Goal: Task Accomplishment & Management: Use online tool/utility

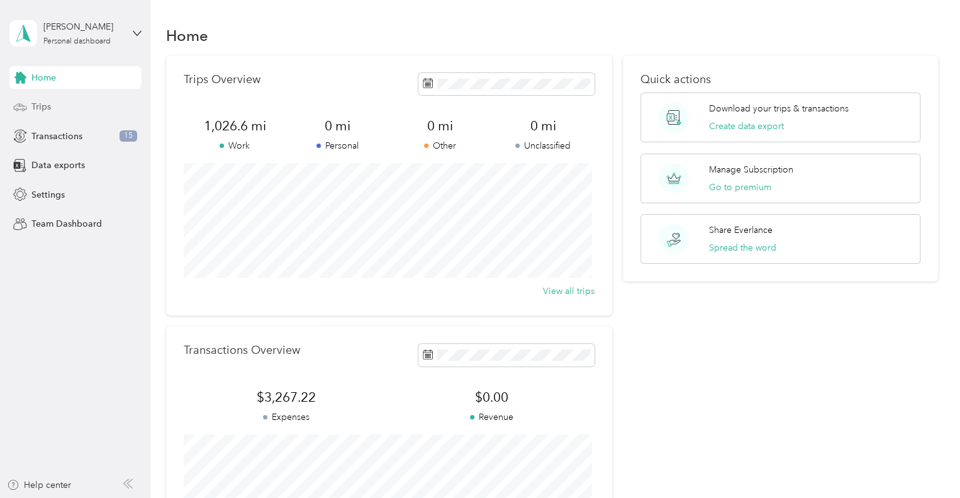
click at [34, 103] on span "Trips" at bounding box center [41, 106] width 20 height 13
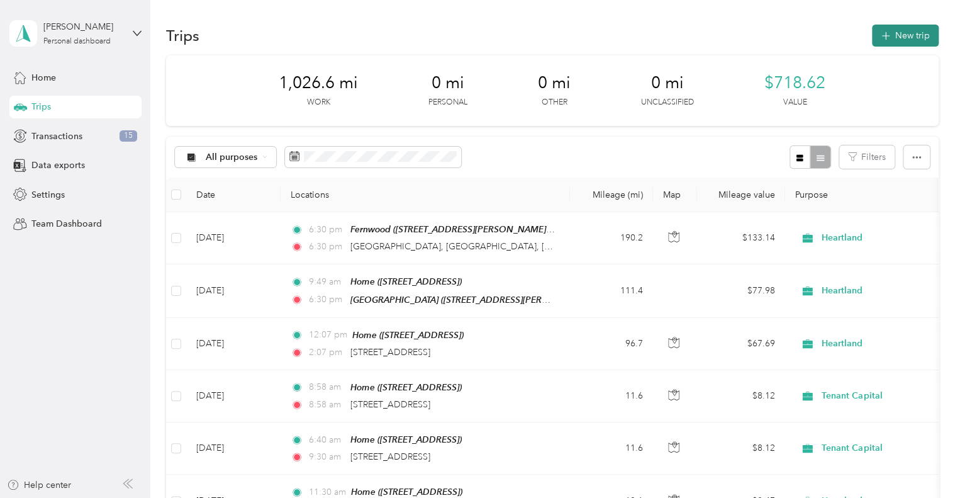
click at [892, 34] on button "New trip" at bounding box center [905, 36] width 67 height 22
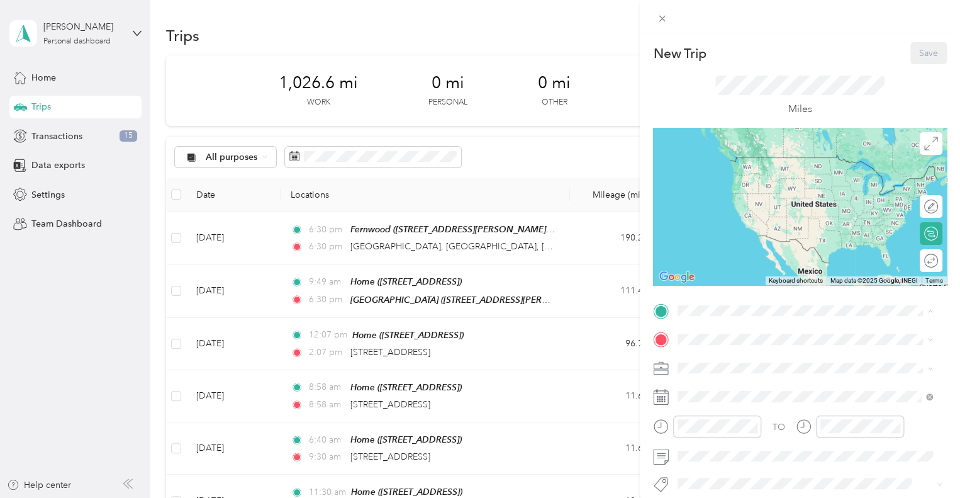
click at [726, 181] on span "[STREET_ADDRESS]" at bounding box center [741, 175] width 80 height 11
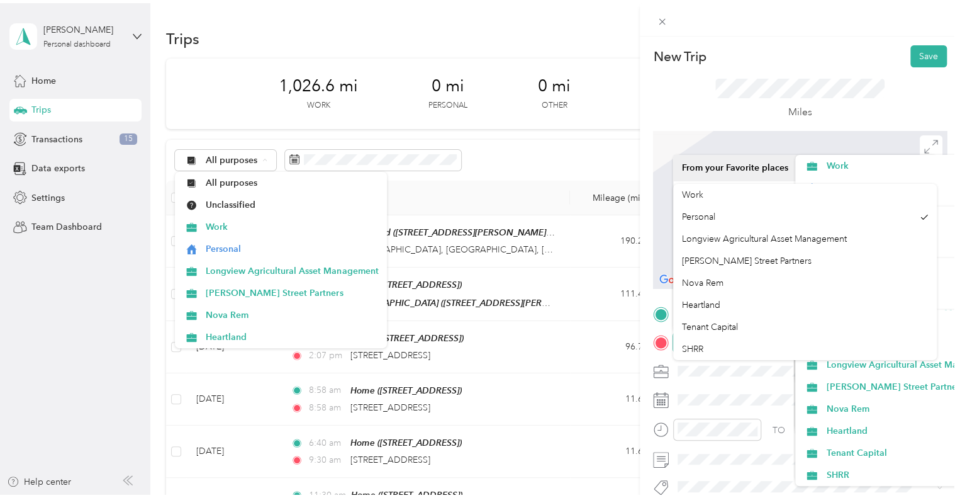
scroll to position [46, 0]
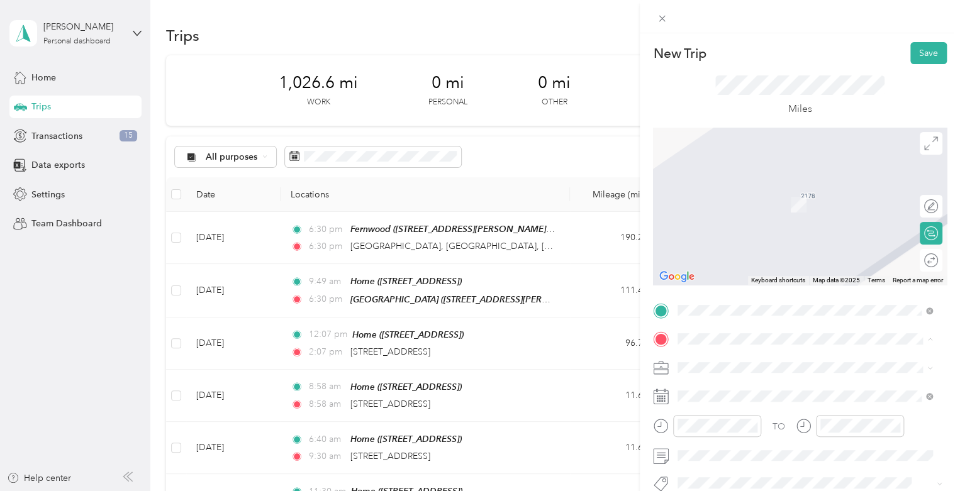
click at [793, 294] on li "Heartland" at bounding box center [805, 299] width 264 height 22
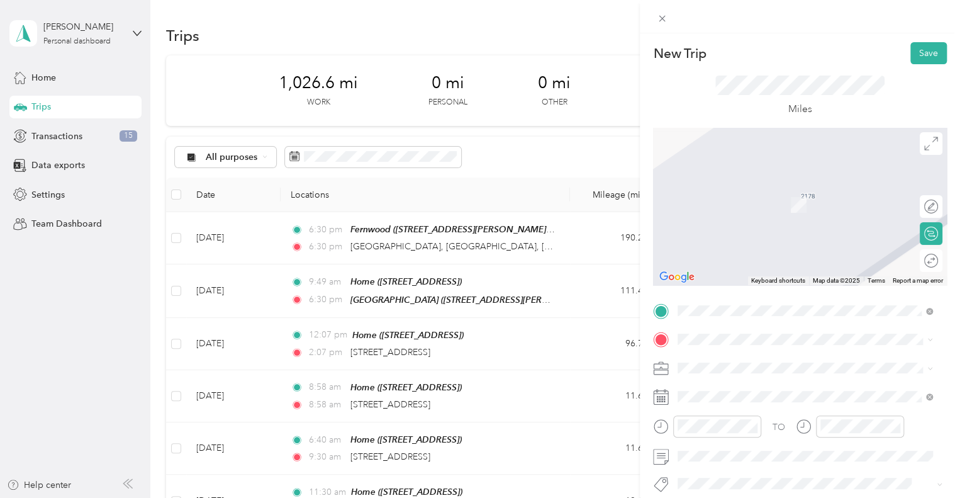
click at [783, 209] on span "[STREET_ADDRESS][PERSON_NAME][US_STATE]" at bounding box center [799, 203] width 196 height 11
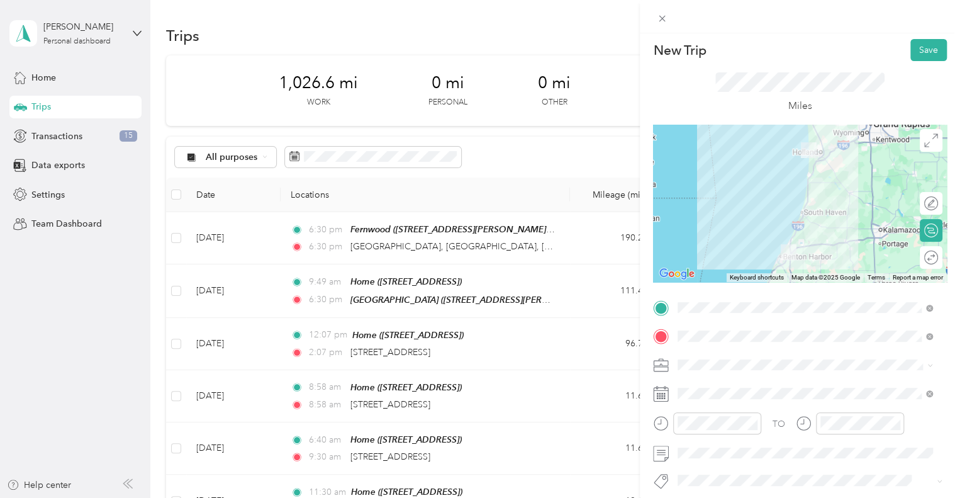
scroll to position [9, 0]
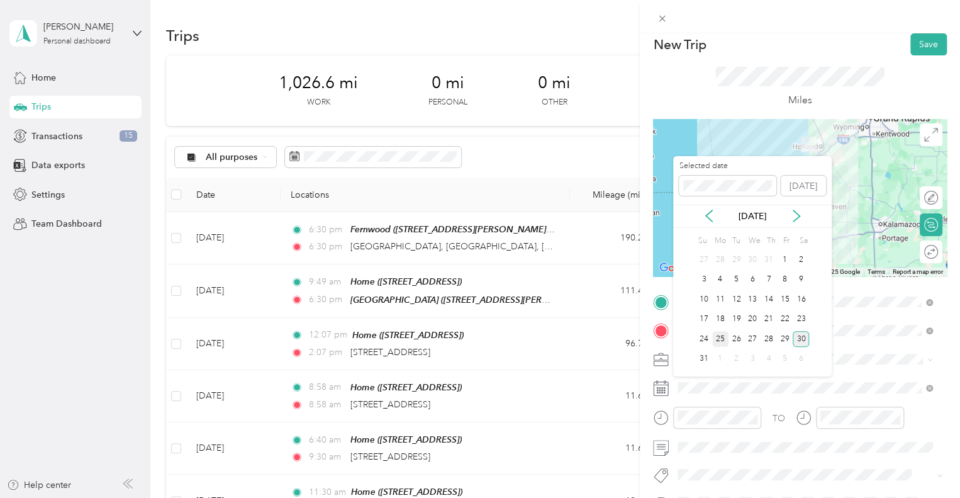
click at [721, 341] on div "25" at bounding box center [720, 339] width 16 height 16
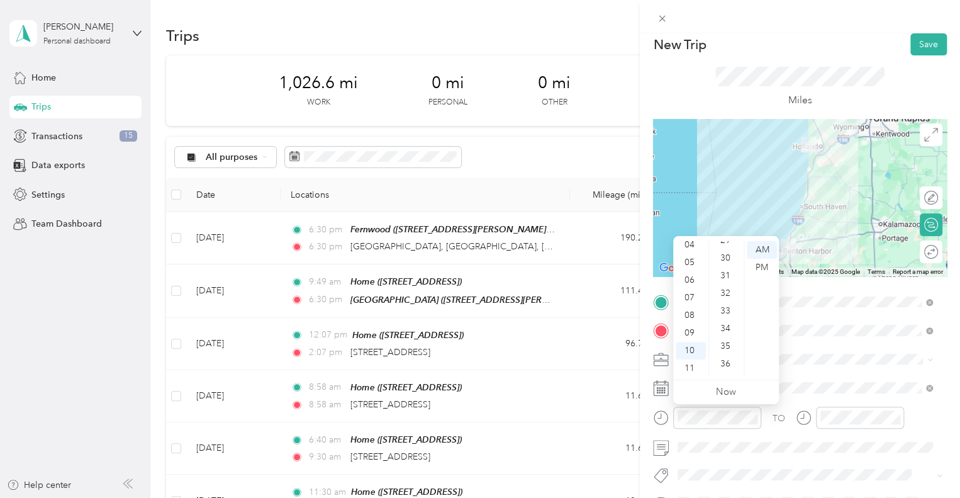
scroll to position [511, 0]
click at [723, 261] on div "30" at bounding box center [726, 267] width 30 height 18
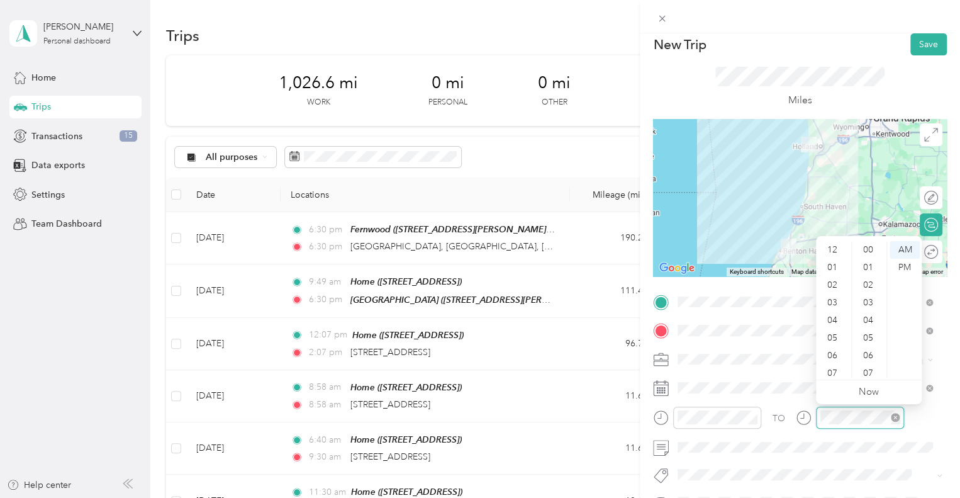
scroll to position [75, 0]
click at [832, 279] on div "06" at bounding box center [833, 280] width 30 height 18
click at [867, 246] on div "00" at bounding box center [869, 250] width 30 height 18
click at [866, 247] on div "00" at bounding box center [869, 250] width 30 height 18
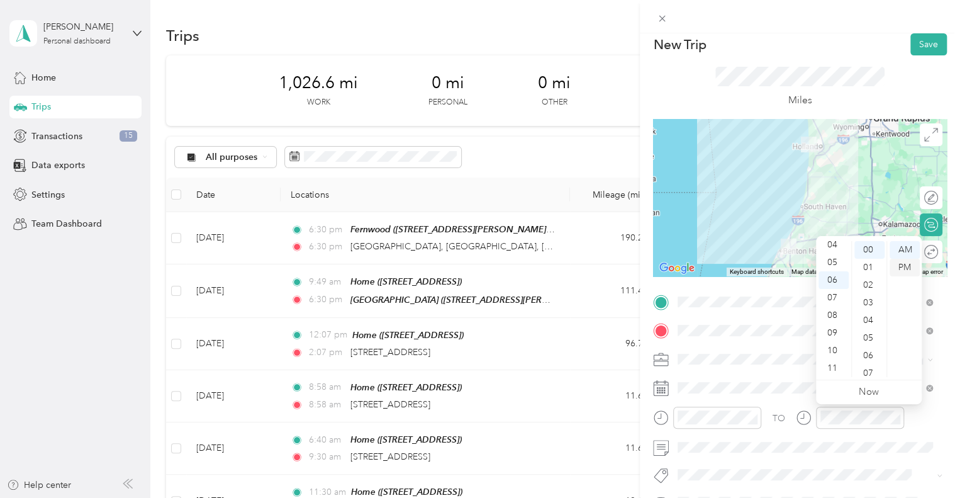
click at [907, 269] on div "PM" at bounding box center [904, 268] width 30 height 18
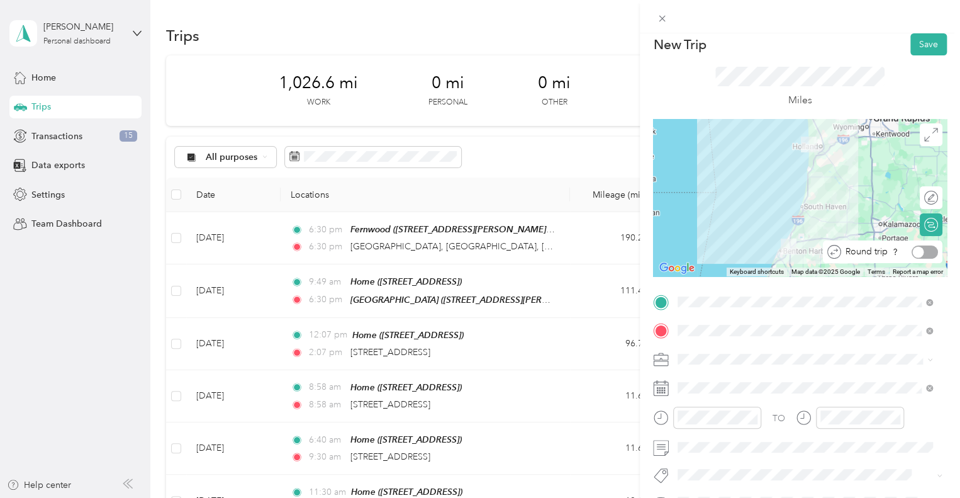
click at [918, 252] on div at bounding box center [925, 251] width 26 height 13
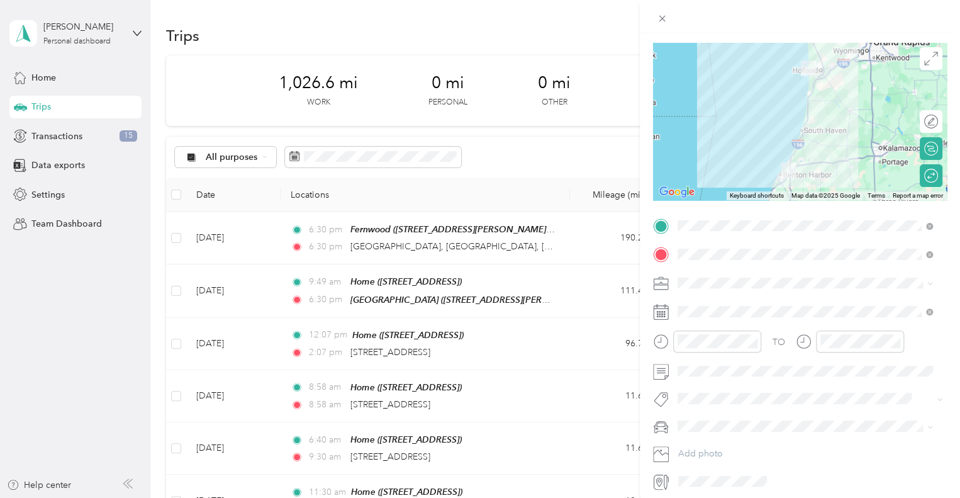
scroll to position [133, 0]
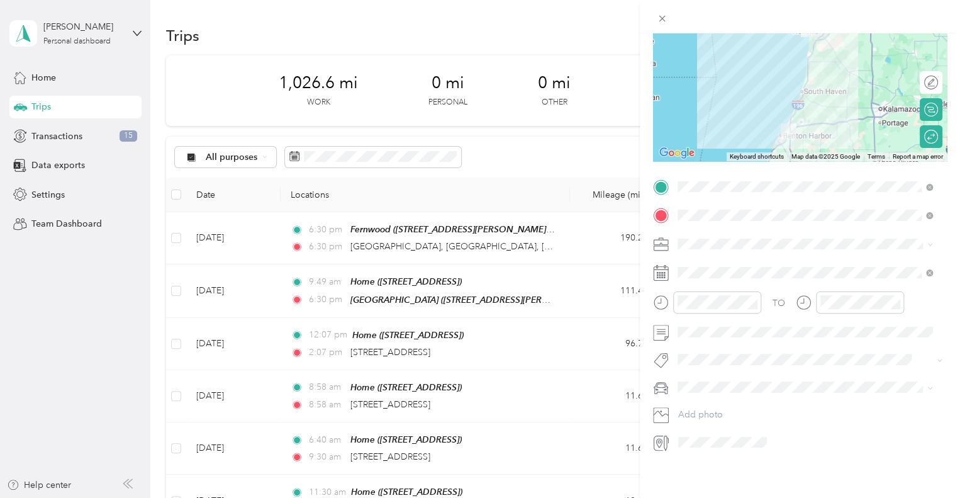
click at [723, 393] on div "Tacoma" at bounding box center [805, 393] width 246 height 13
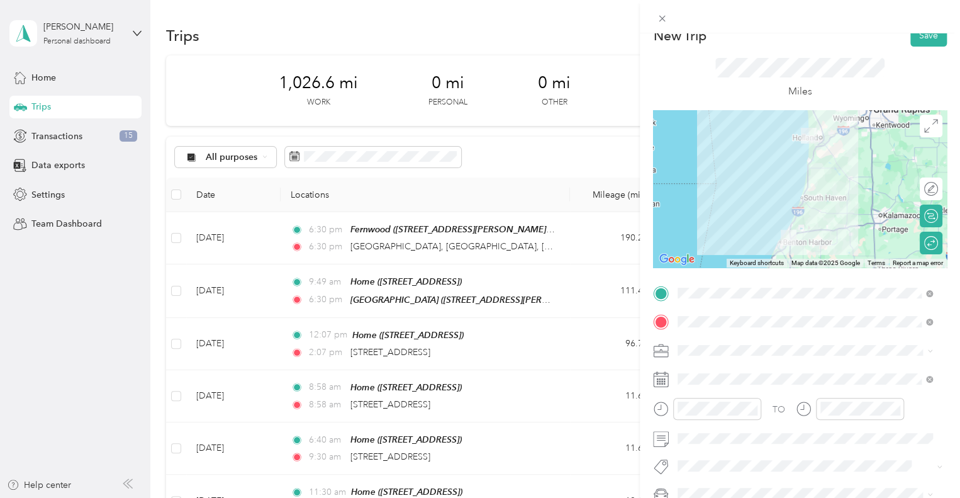
scroll to position [0, 0]
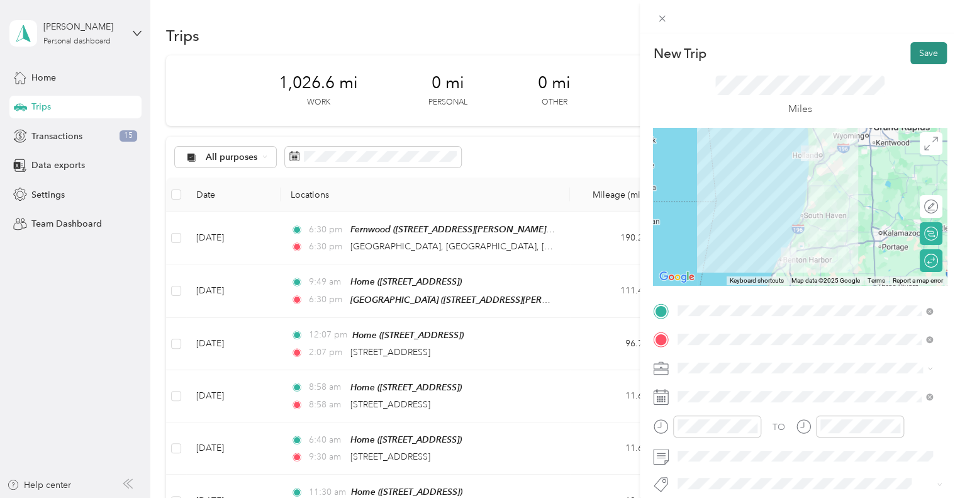
click at [916, 51] on button "Save" at bounding box center [928, 53] width 36 height 22
